Goal: Transaction & Acquisition: Subscribe to service/newsletter

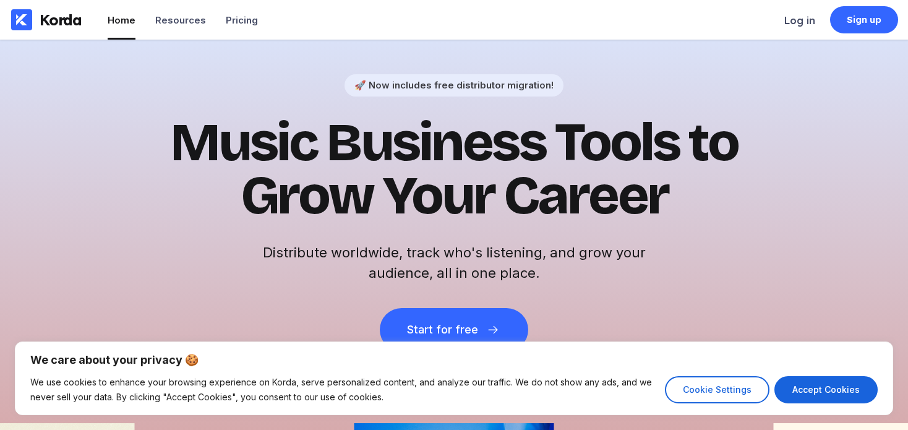
click at [499, 328] on div "We care about your privacy 🍪 We use cookies to enhance your browsing experience…" at bounding box center [454, 377] width 908 height 103
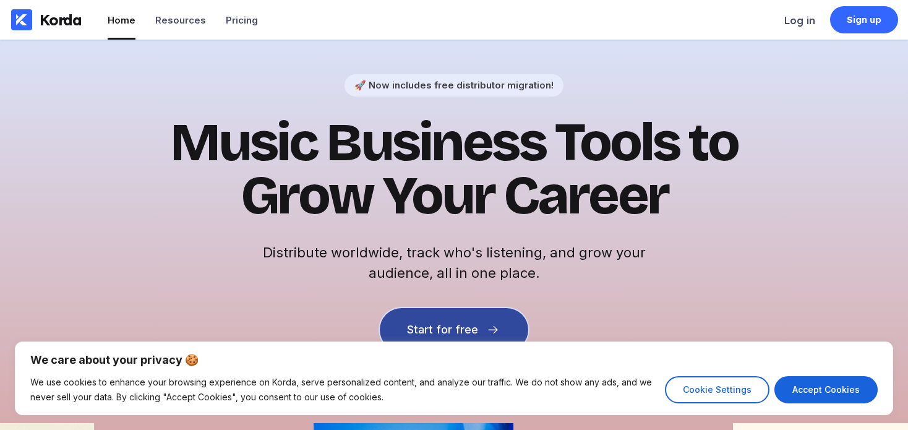
click at [487, 312] on button "Start for free" at bounding box center [454, 329] width 148 height 43
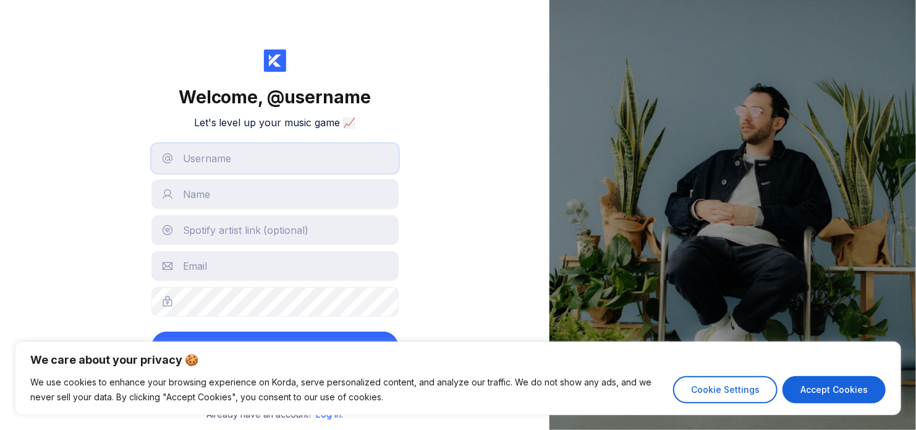
click at [316, 154] on input "text" at bounding box center [274, 158] width 247 height 30
type input "meaintaprof"
click at [243, 198] on input "text" at bounding box center [274, 194] width 247 height 30
type input "Abz"
click at [250, 223] on input "text" at bounding box center [274, 230] width 247 height 30
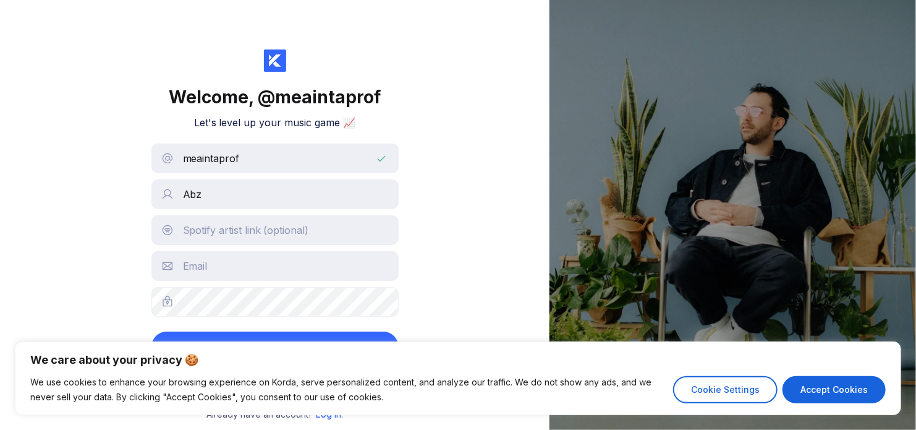
click at [195, 215] on form "meaintaprof Abz Create account" at bounding box center [274, 252] width 247 height 219
click at [224, 272] on input "text" at bounding box center [274, 266] width 247 height 30
type input "[EMAIL_ADDRESS][DOMAIN_NAME]"
click at [151, 331] on button "Create account" at bounding box center [274, 346] width 247 height 31
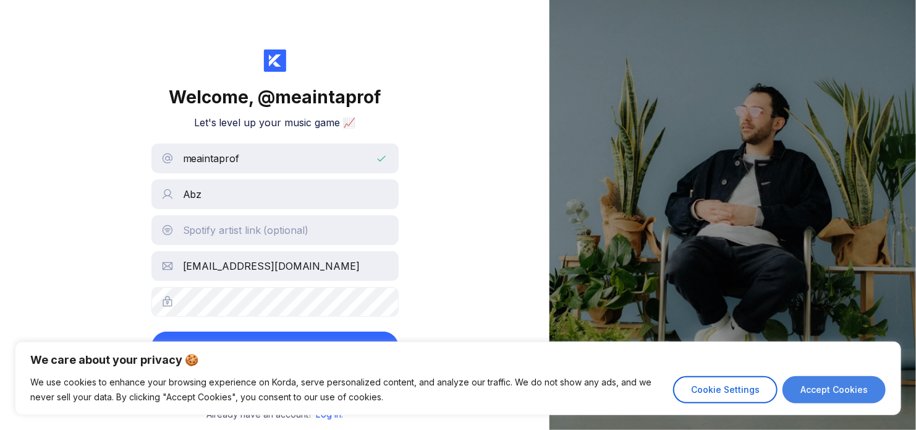
click at [827, 393] on button "Accept Cookies" at bounding box center [834, 389] width 103 height 27
checkbox input "true"
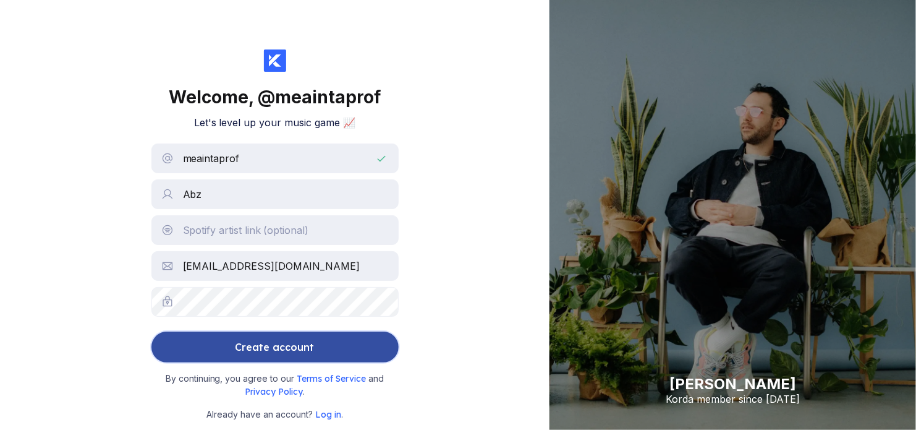
click at [318, 356] on button "Create account" at bounding box center [274, 346] width 247 height 31
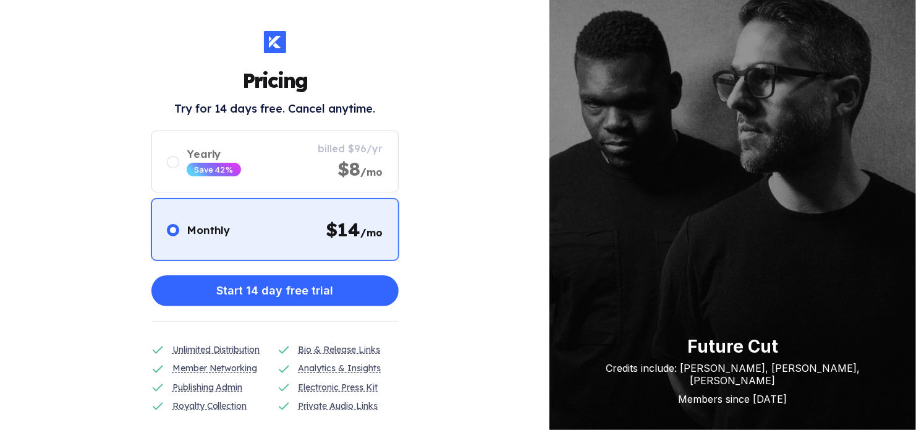
click at [442, 277] on div "Pricing Try for 14 days free. Cancel anytime. Monthly $ 14 /mo Yearly Save 42% …" at bounding box center [275, 215] width 550 height 430
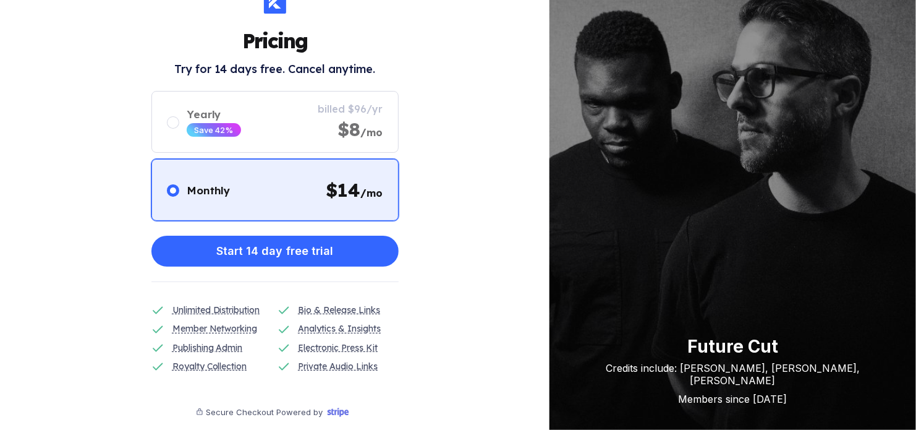
scroll to position [60, 0]
